Goal: Information Seeking & Learning: Learn about a topic

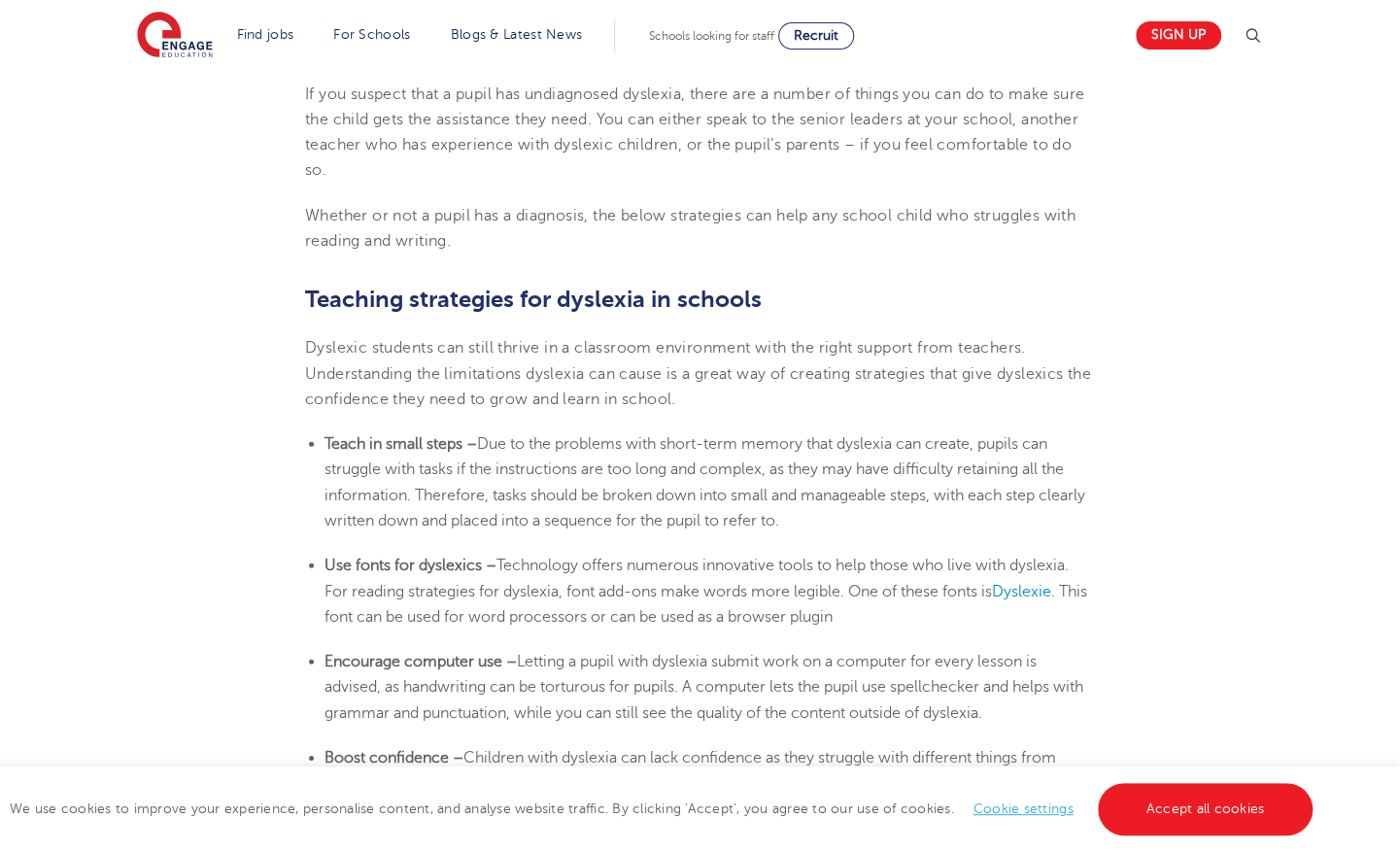
scroll to position [2990, 0]
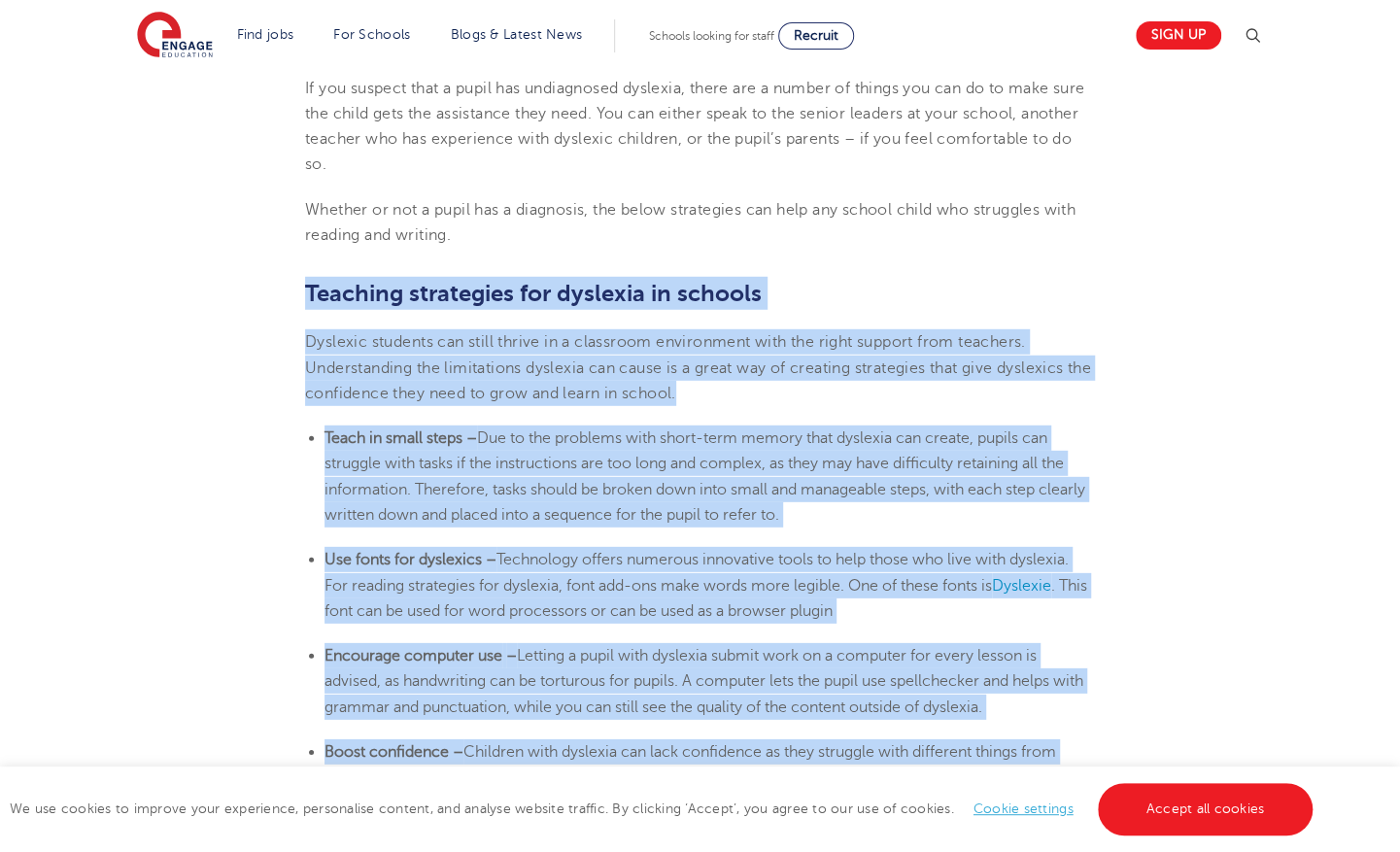
drag, startPoint x: 308, startPoint y: 293, endPoint x: 1080, endPoint y: 745, distance: 894.6
click at [1080, 745] on section "[DATE] Supporting [MEDICAL_DATA] In Schools: 10 Teaching Strategies | Engage Ho…" at bounding box center [700, 80] width 1179 height 5067
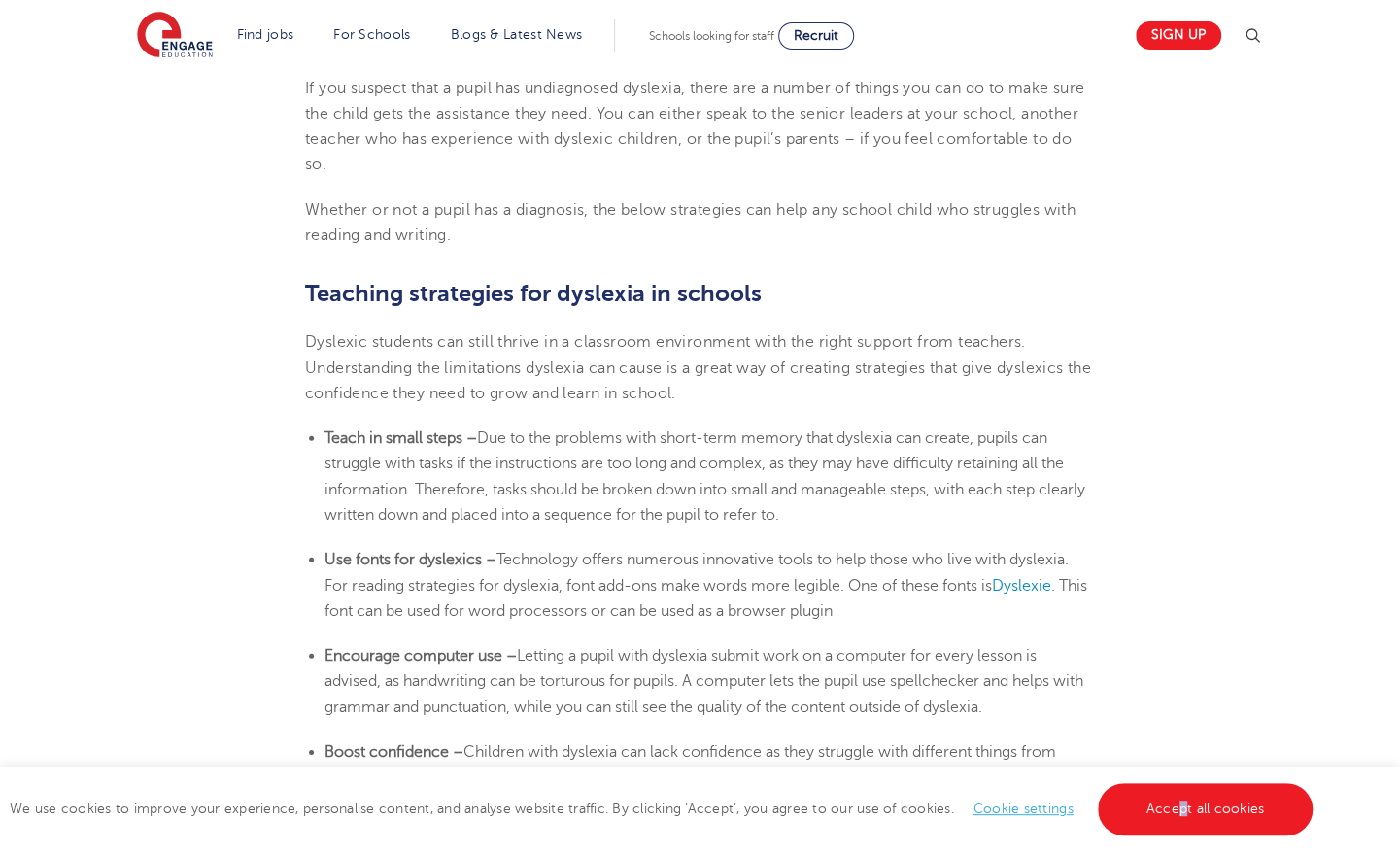
drag, startPoint x: 1080, startPoint y: 745, endPoint x: 1182, endPoint y: 813, distance: 122.6
click at [1182, 813] on link "Accept all cookies" at bounding box center [1206, 809] width 216 height 52
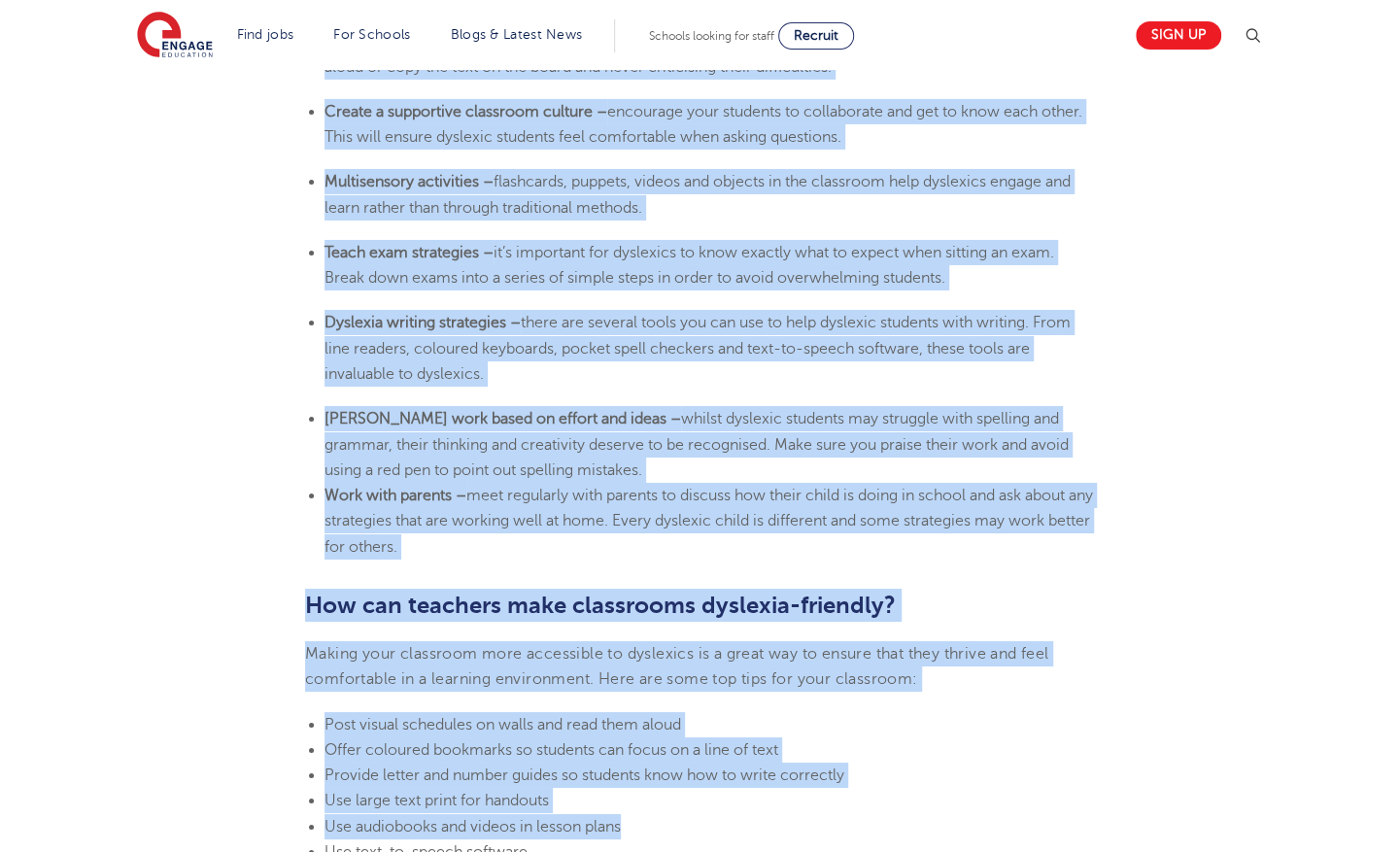
scroll to position [3900, 0]
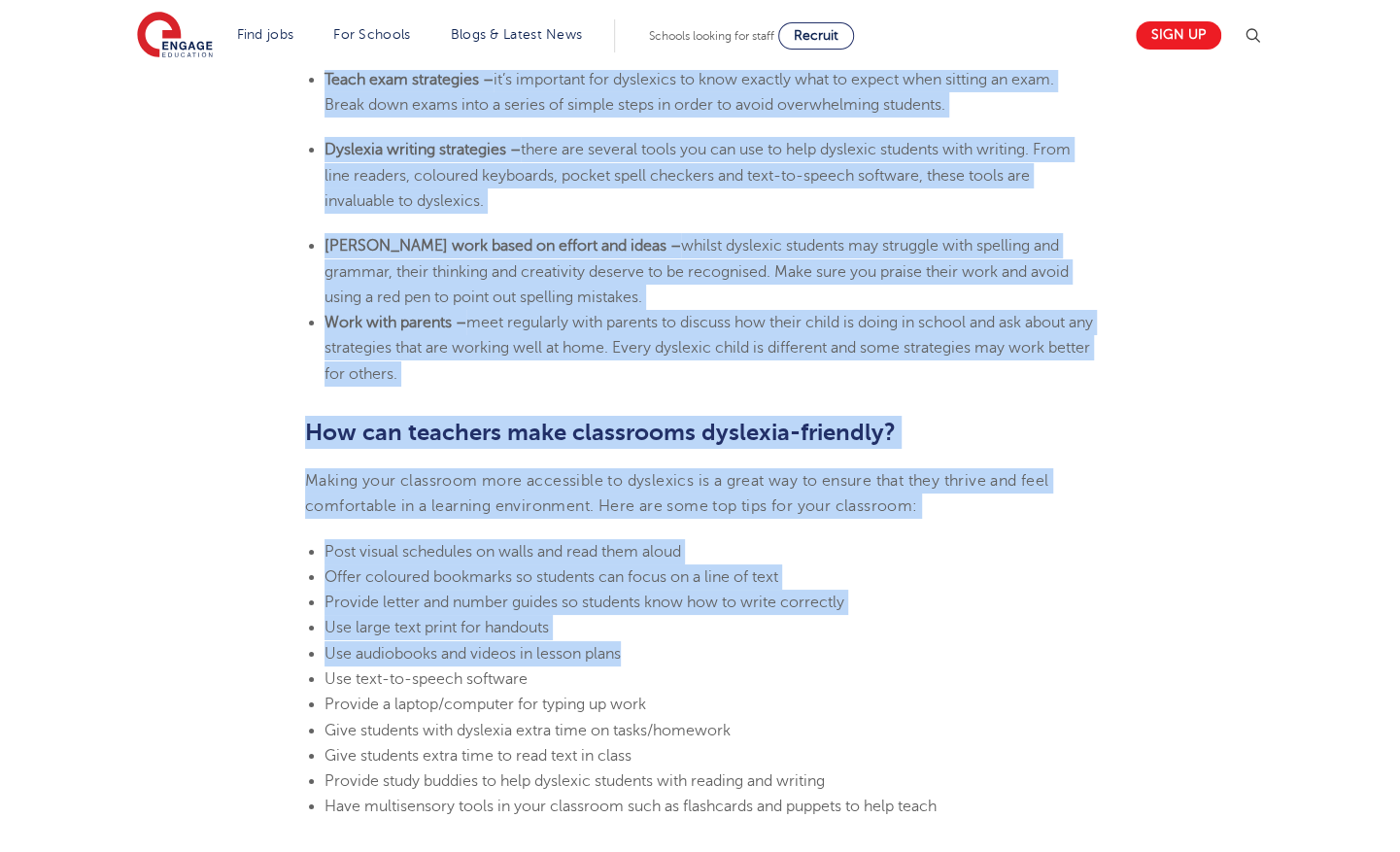
drag, startPoint x: 305, startPoint y: 128, endPoint x: 750, endPoint y: 375, distance: 509.0
copy section "Loremips dolorsitam con adipisci el seddoei Temporin utlabore etd magna aliqua …"
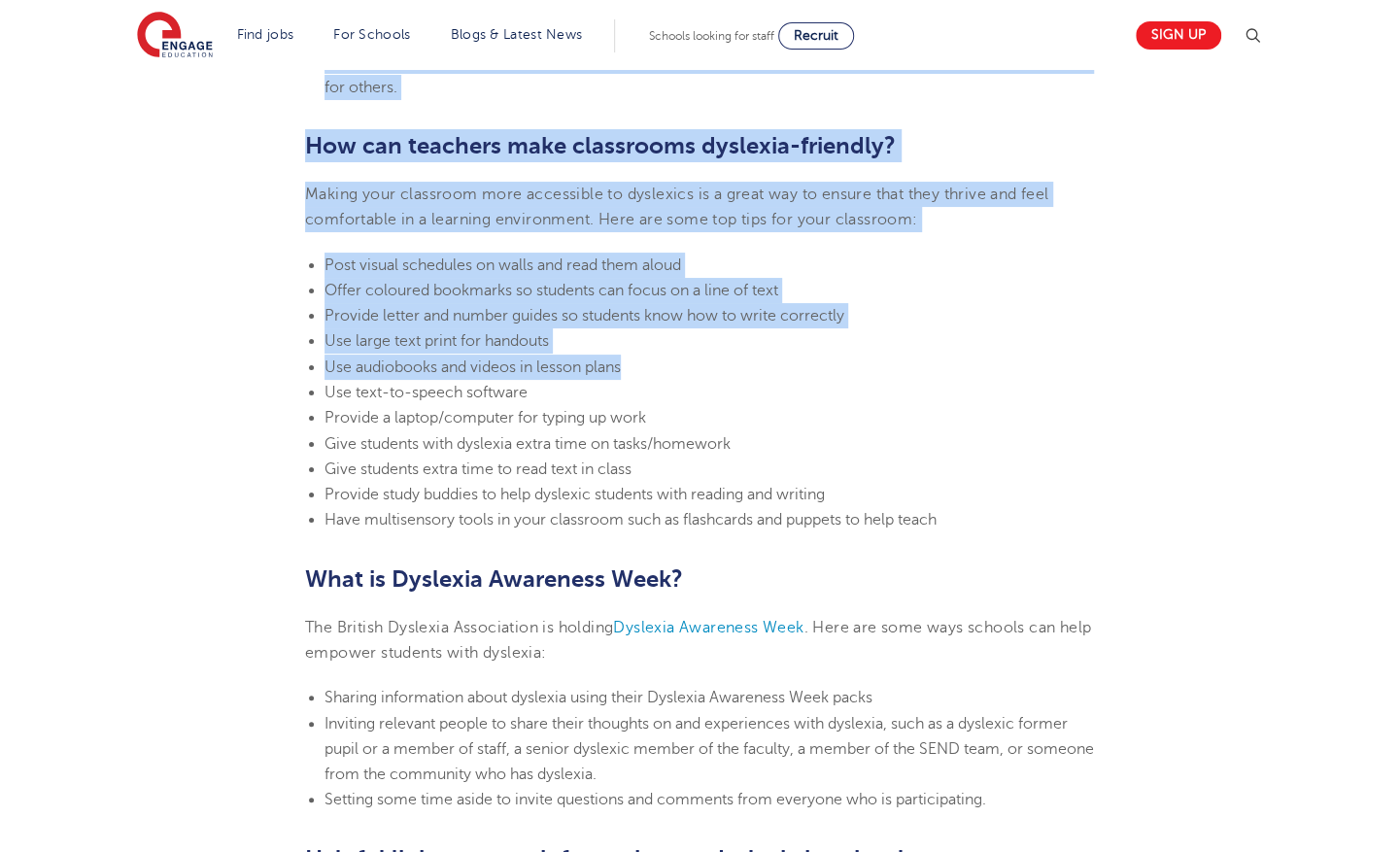
scroll to position [4111, 0]
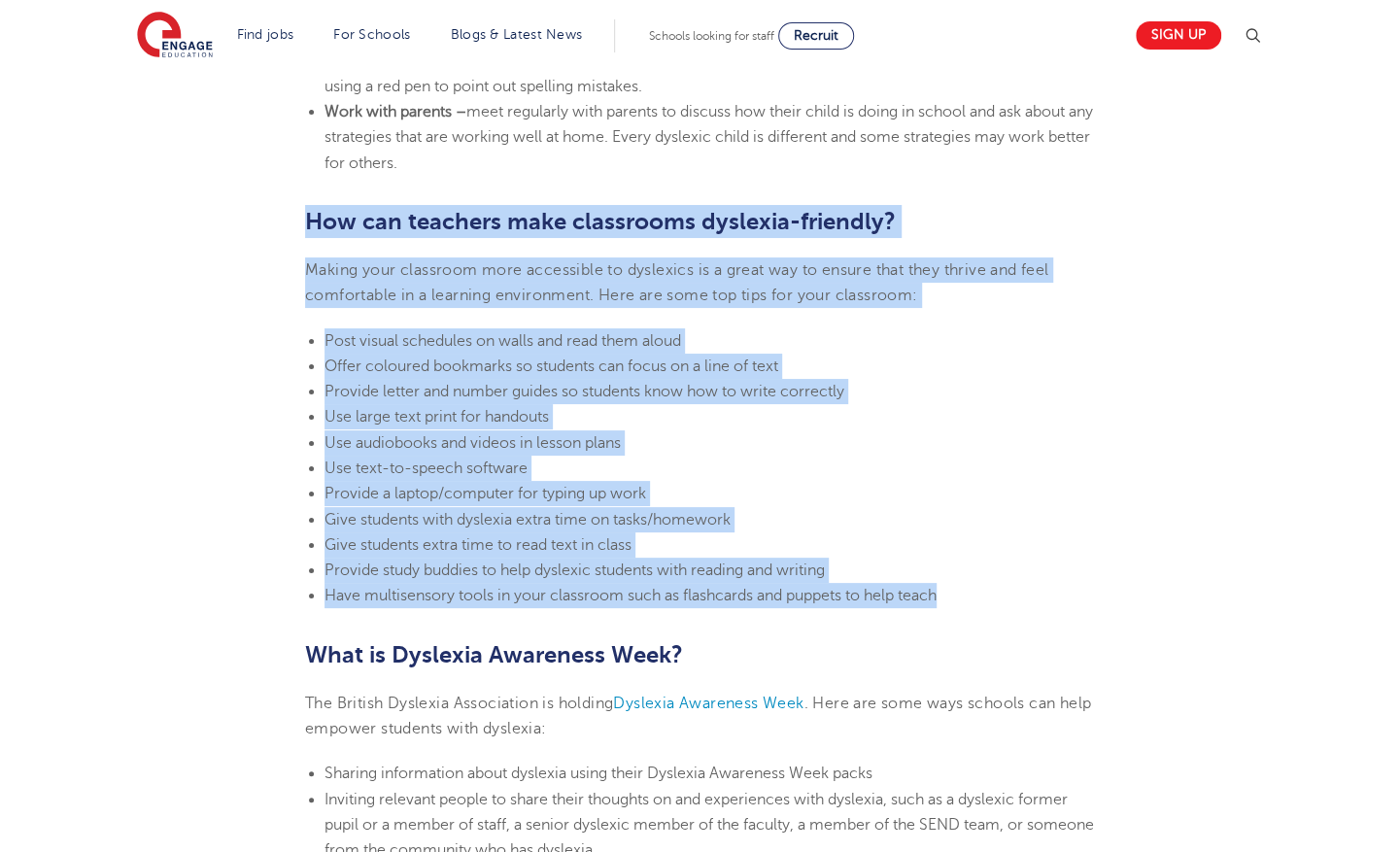
drag, startPoint x: 308, startPoint y: 222, endPoint x: 967, endPoint y: 593, distance: 756.3
copy section "How can teachers make classrooms [MEDICAL_DATA]-friendly? Making your classroom…"
